Goal: Information Seeking & Learning: Learn about a topic

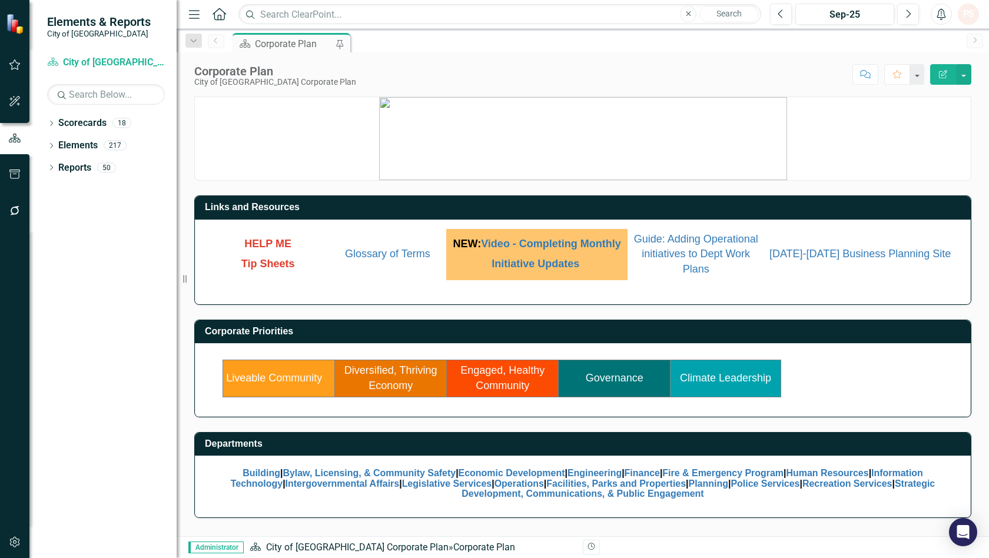
click at [509, 374] on link "Engaged, Healthy Community" at bounding box center [502, 377] width 84 height 27
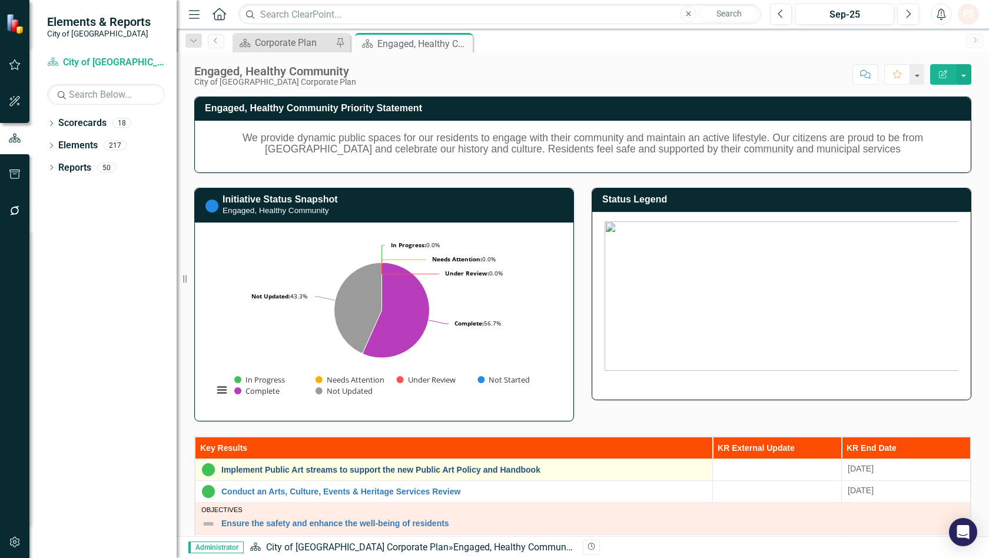
click at [354, 467] on link "Implement Public Art streams to support the new Public Art Policy and Handbook" at bounding box center [463, 470] width 485 height 9
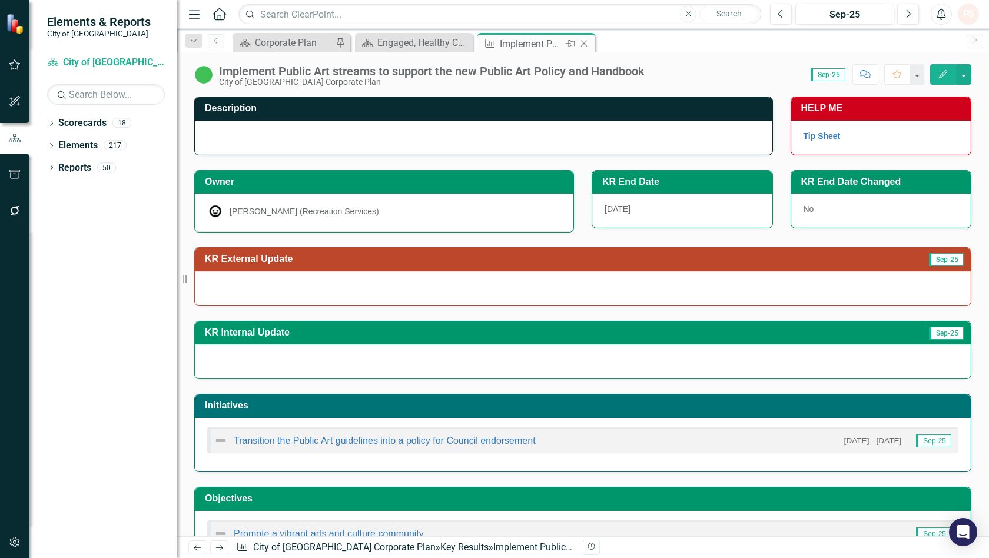
click at [583, 41] on icon "Close" at bounding box center [584, 43] width 12 height 9
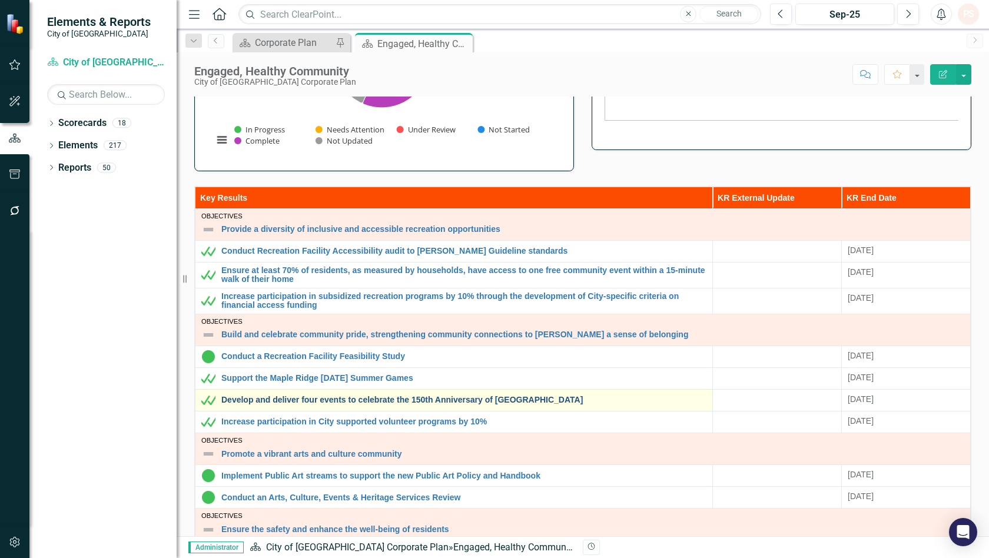
scroll to position [261, 0]
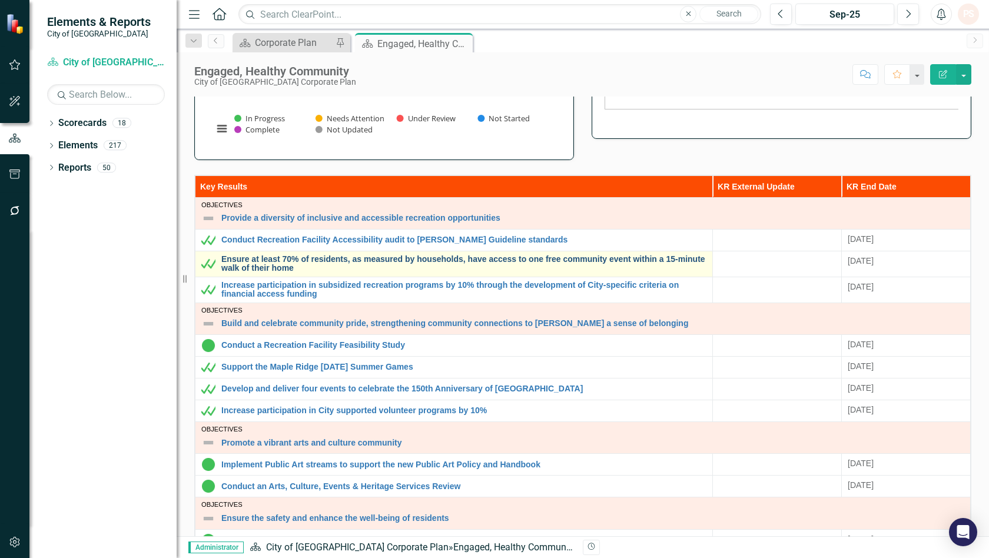
click at [290, 268] on link "Ensure at least 70% of residents, as measured by households, have access to one…" at bounding box center [463, 264] width 485 height 18
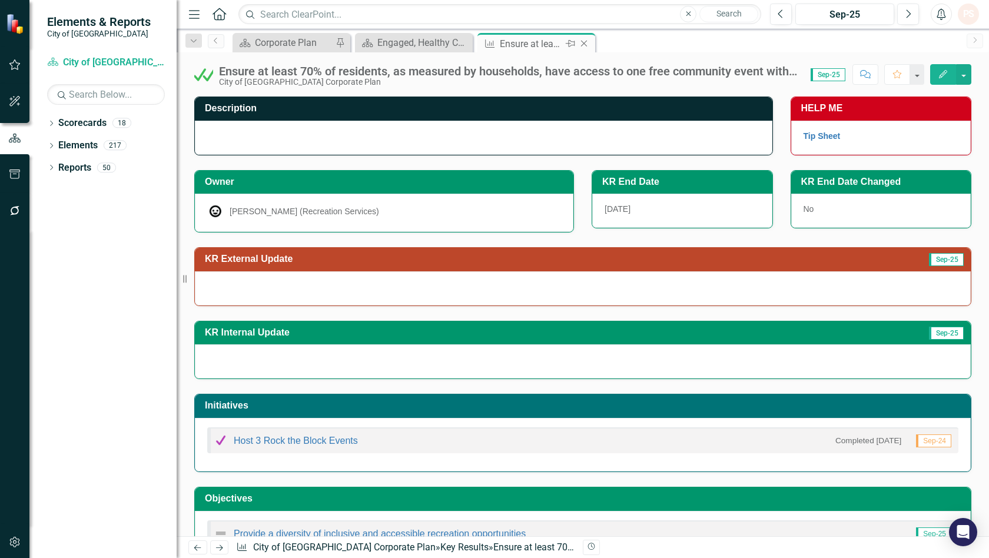
click at [582, 44] on icon "Close" at bounding box center [584, 43] width 12 height 9
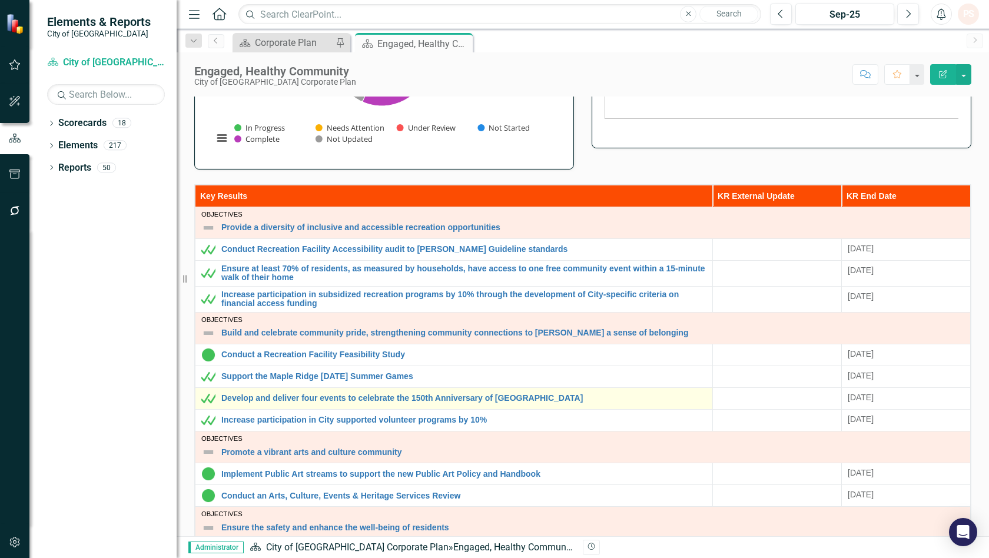
scroll to position [327, 0]
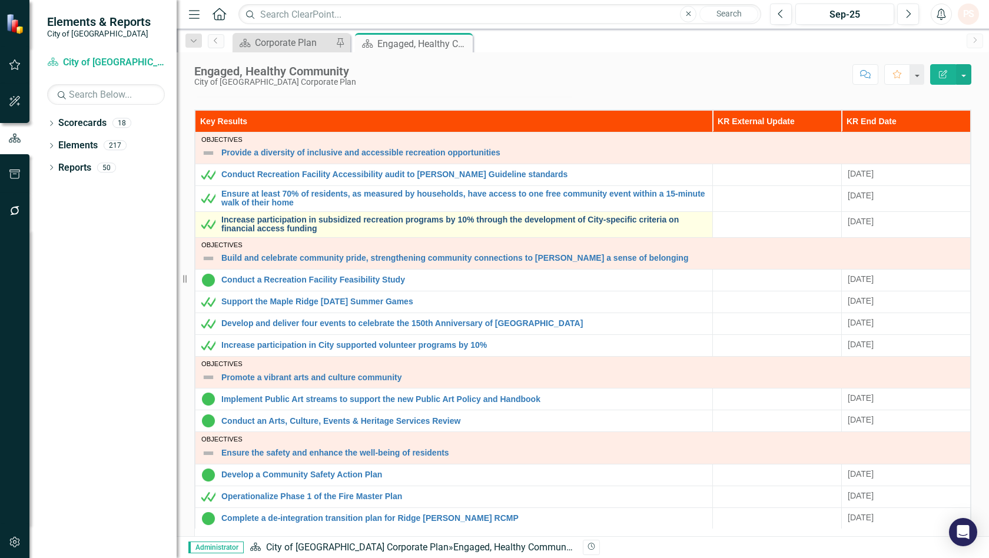
click at [264, 225] on link "Increase participation in subsidized recreation programs by 10% through the dev…" at bounding box center [463, 224] width 485 height 18
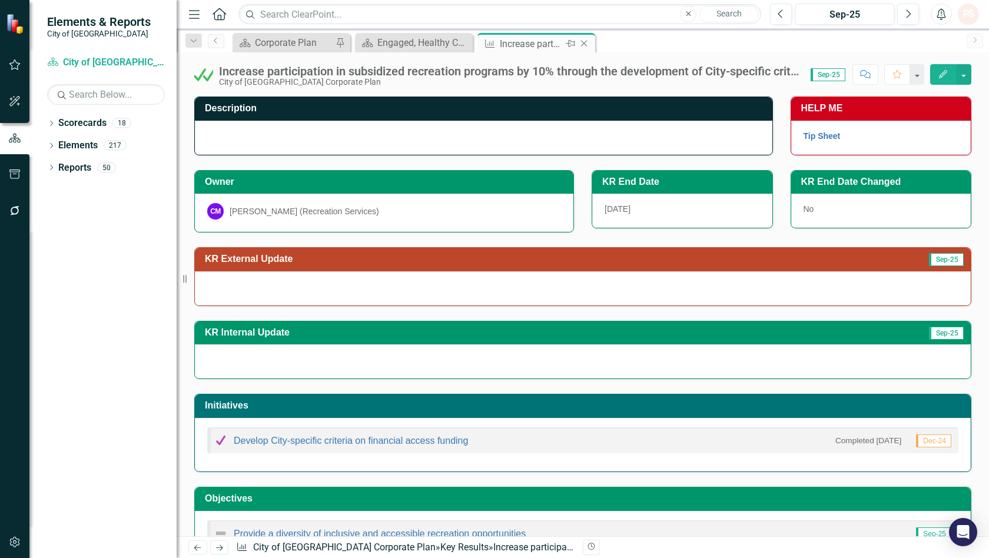
click at [585, 44] on icon at bounding box center [584, 44] width 6 height 6
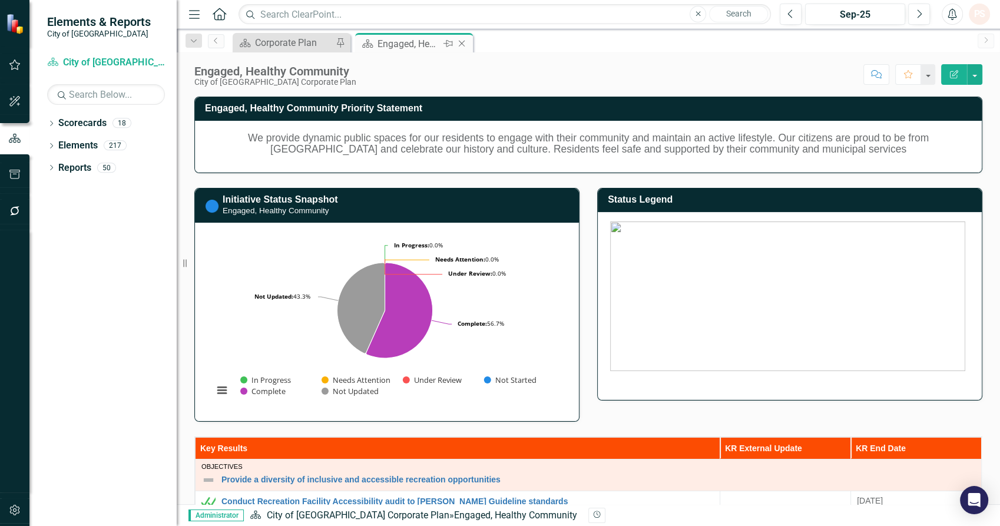
click at [466, 40] on icon "Close" at bounding box center [462, 43] width 12 height 9
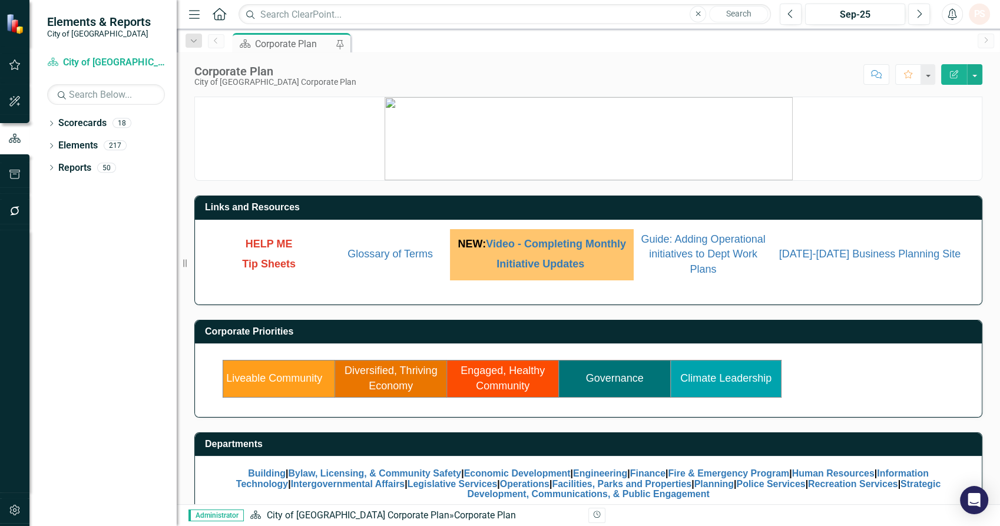
click at [290, 380] on link "Liveable Community" at bounding box center [274, 378] width 96 height 12
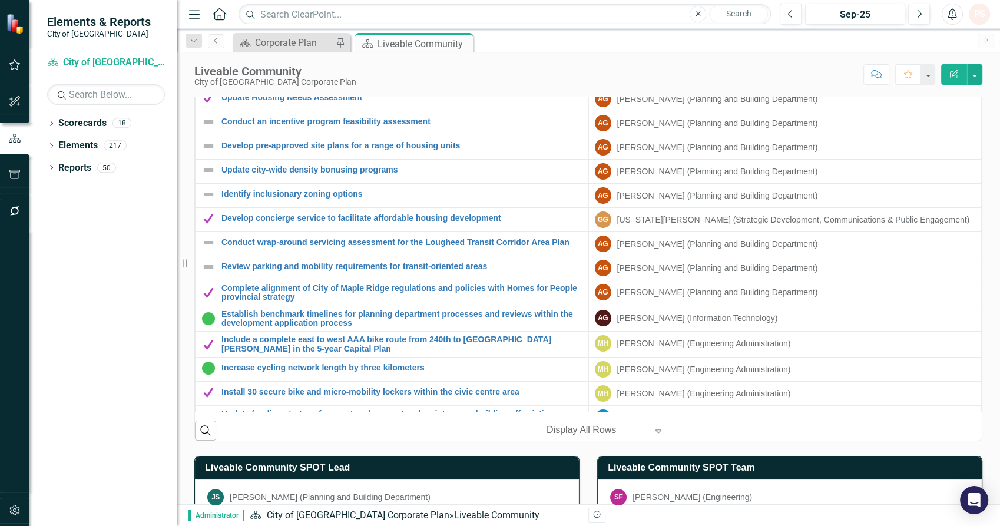
scroll to position [944, 0]
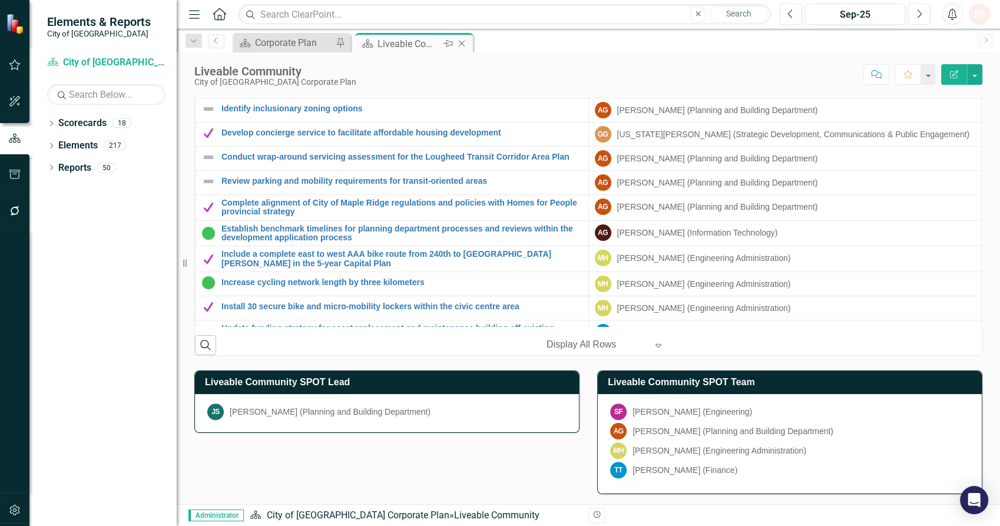
click at [464, 45] on icon "Close" at bounding box center [462, 43] width 12 height 9
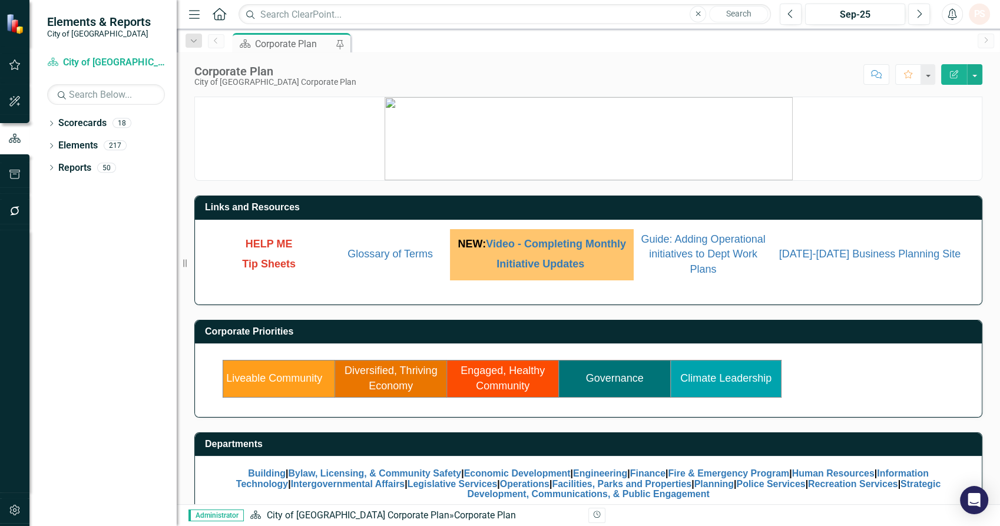
click at [753, 379] on link "Climate Leadership" at bounding box center [725, 378] width 91 height 12
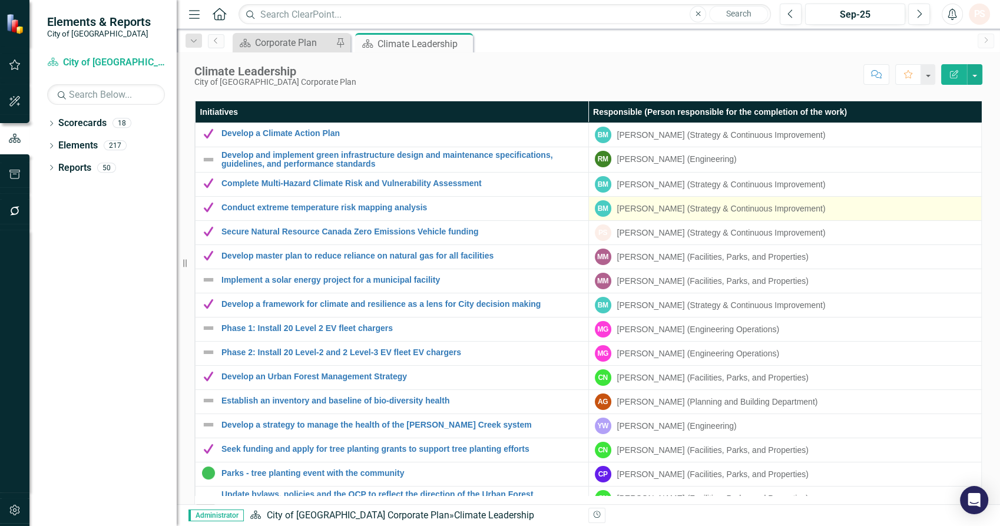
scroll to position [994, 0]
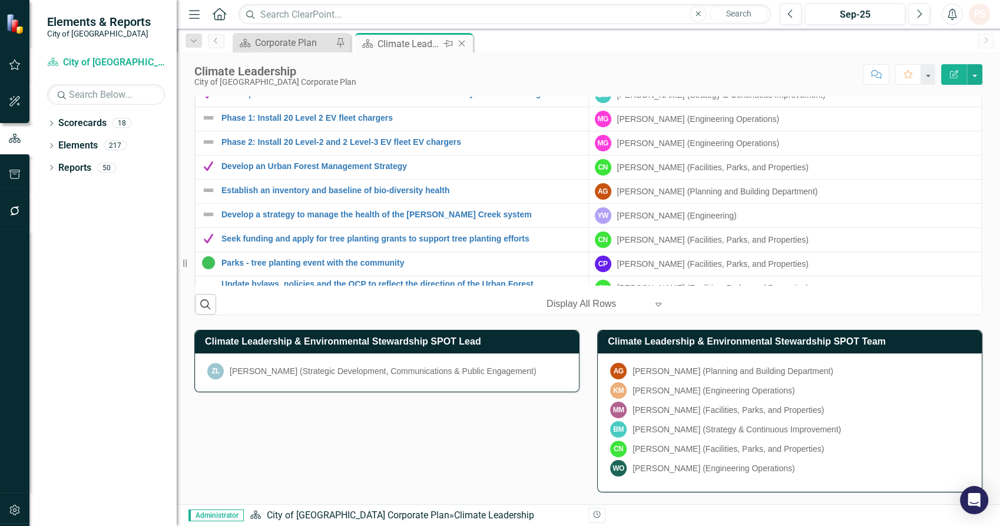
click at [462, 43] on icon "Close" at bounding box center [462, 43] width 12 height 9
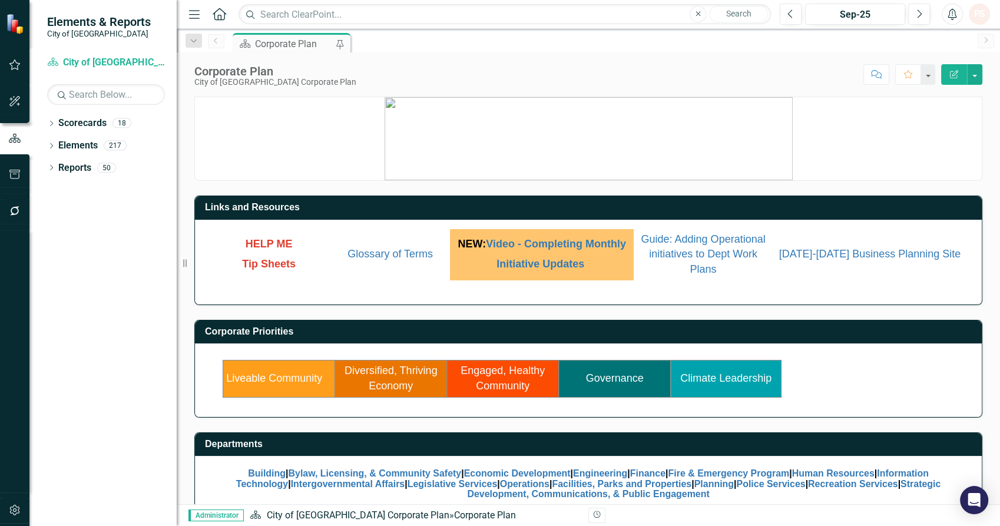
click at [724, 380] on link "Climate Leadership" at bounding box center [725, 378] width 91 height 12
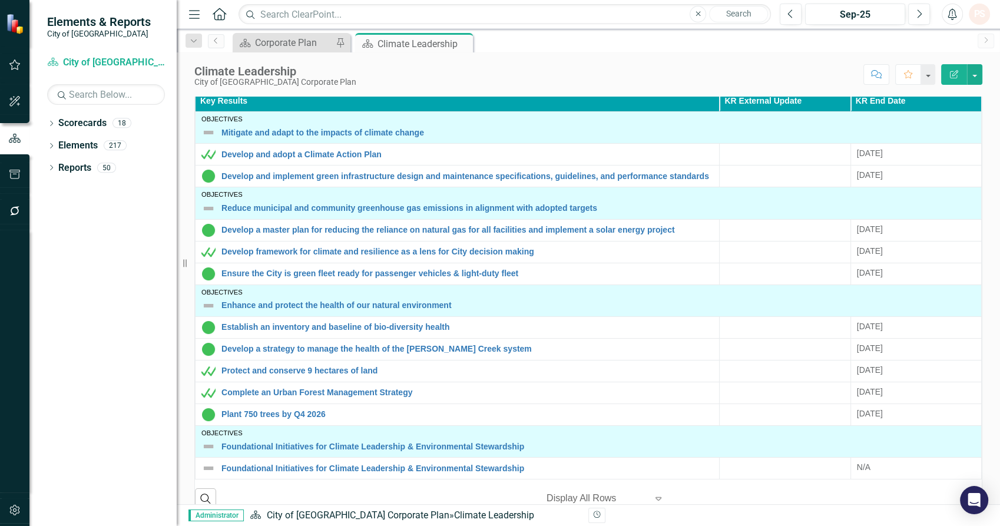
scroll to position [327, 0]
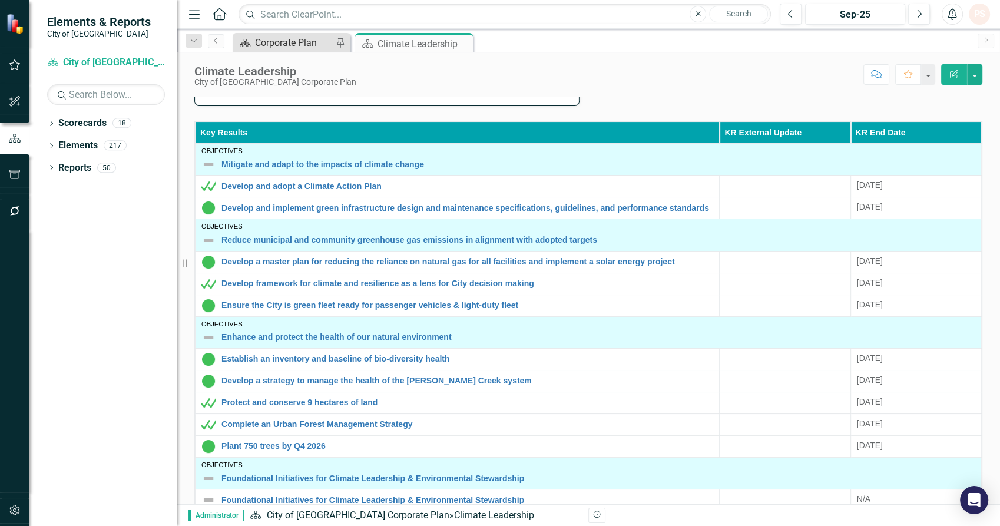
click at [302, 47] on div "Corporate Plan" at bounding box center [294, 42] width 78 height 15
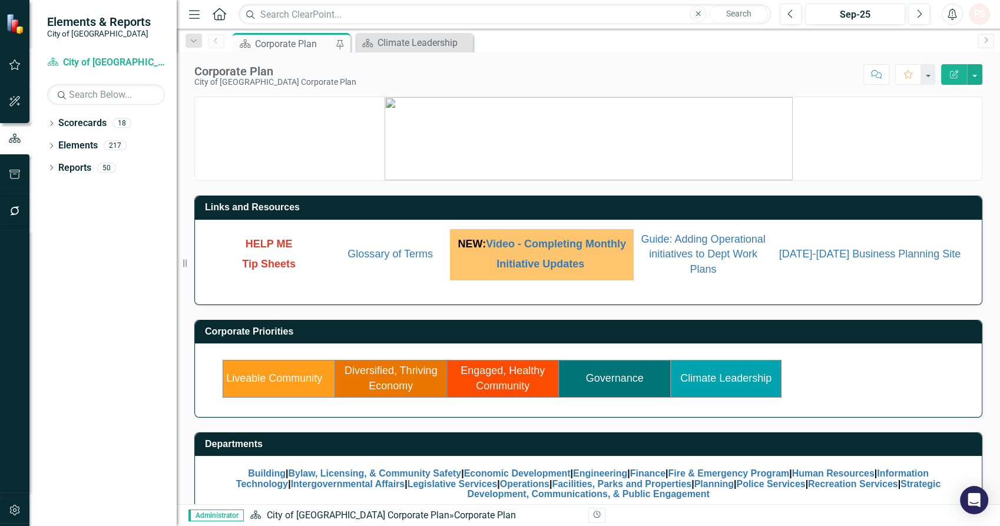
click at [301, 378] on link "Liveable Community" at bounding box center [274, 378] width 96 height 12
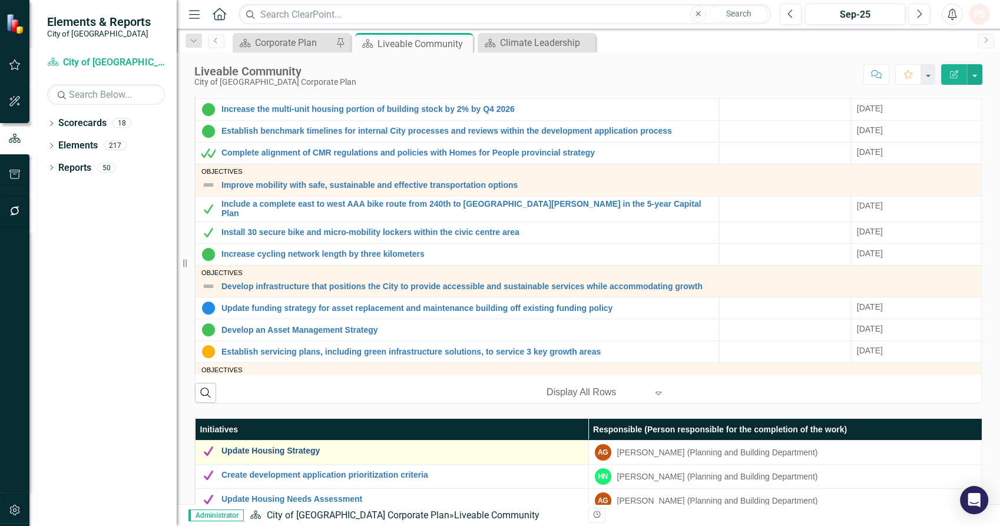
click at [294, 447] on link "Update Housing Strategy" at bounding box center [401, 450] width 361 height 9
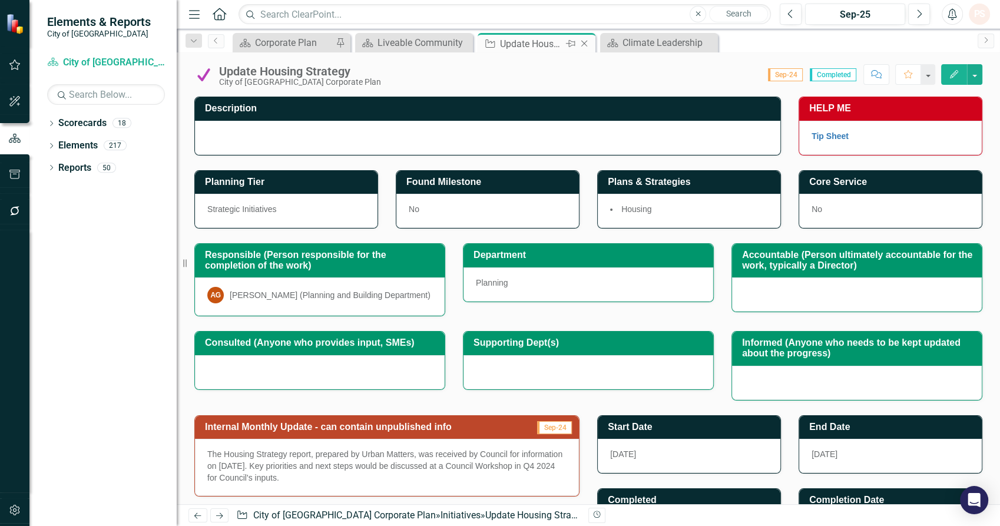
click at [585, 42] on icon "Close" at bounding box center [584, 43] width 12 height 9
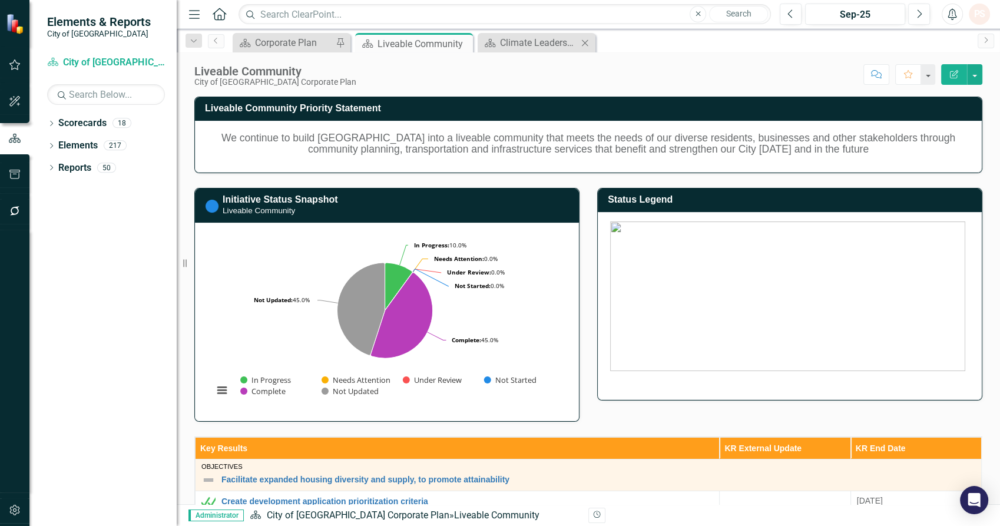
click at [584, 45] on icon "Close" at bounding box center [585, 42] width 12 height 9
click at [463, 43] on icon "Close" at bounding box center [462, 43] width 12 height 9
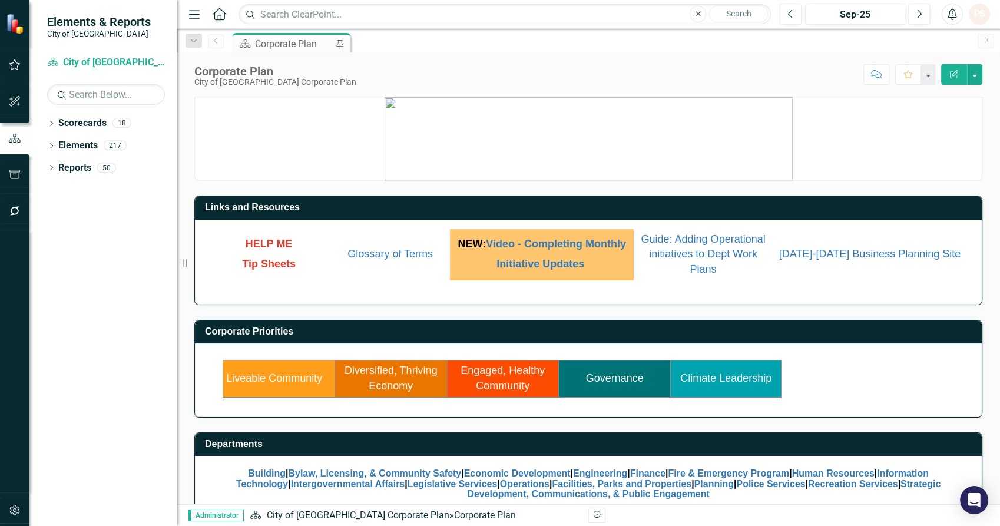
click at [273, 370] on td "Liveable Community" at bounding box center [279, 378] width 112 height 37
click at [273, 366] on td "Liveable Community" at bounding box center [279, 378] width 112 height 37
click at [271, 378] on link "Liveable Community" at bounding box center [274, 378] width 96 height 12
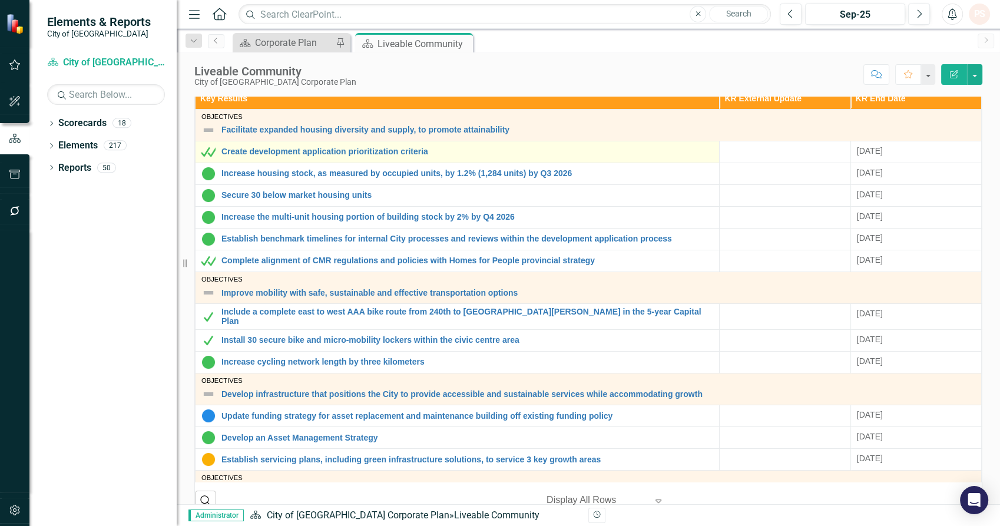
scroll to position [327, 0]
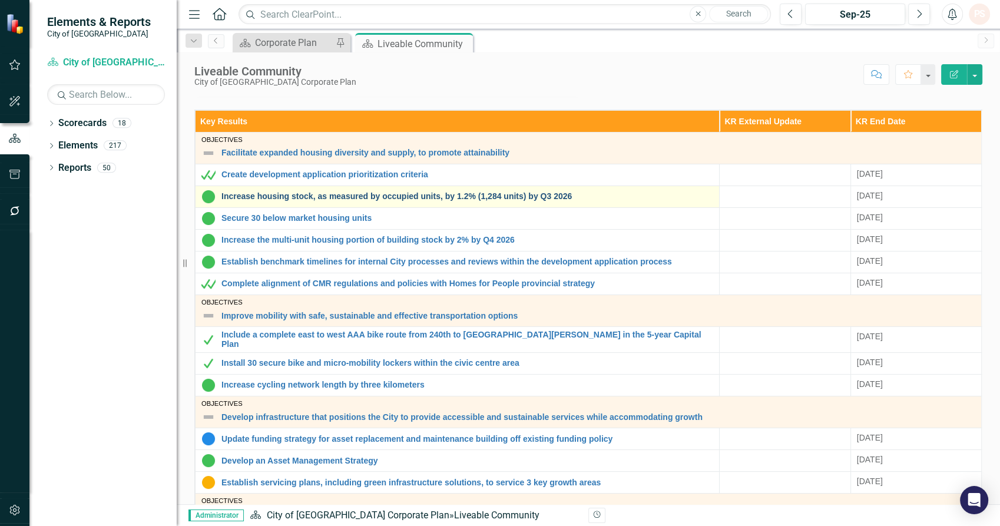
click at [294, 192] on link "Increase housing stock, as measured by occupied units, by 1.2% (1,284 units) by…" at bounding box center [467, 196] width 492 height 9
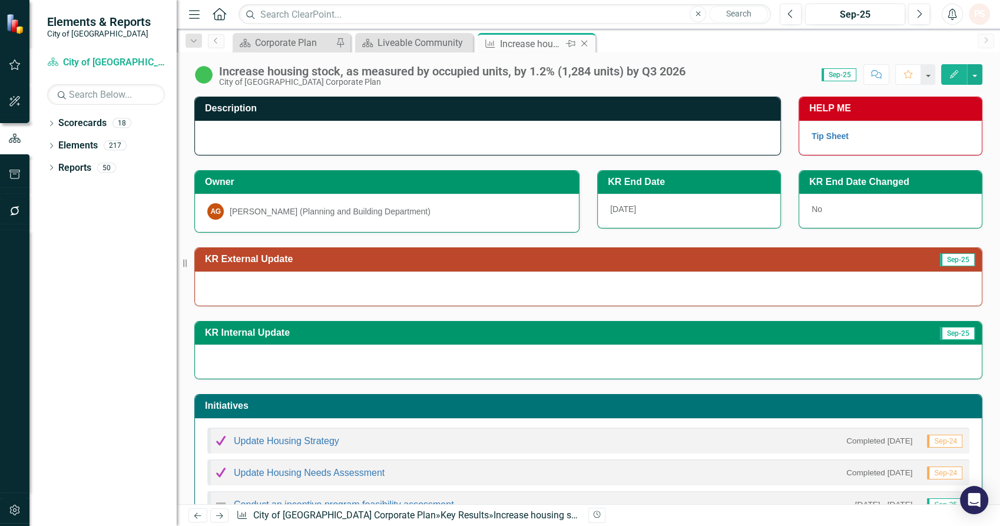
click at [585, 42] on icon at bounding box center [584, 44] width 6 height 6
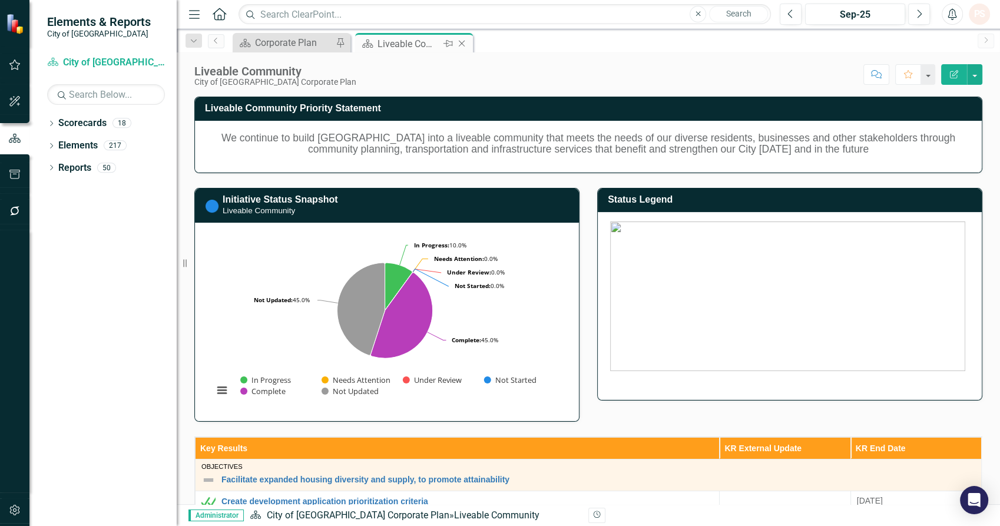
click at [462, 43] on icon "Close" at bounding box center [462, 43] width 12 height 9
